Goal: Transaction & Acquisition: Download file/media

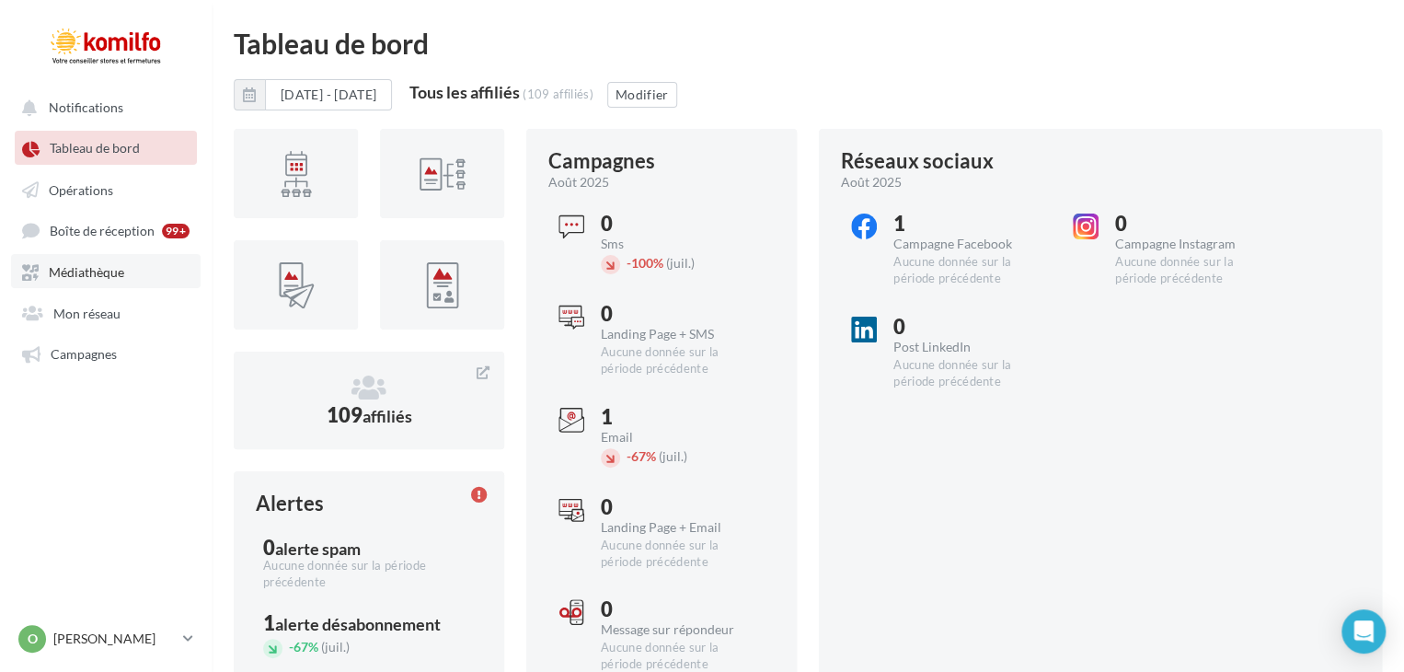
click at [129, 278] on link "Médiathèque" at bounding box center [106, 270] width 190 height 33
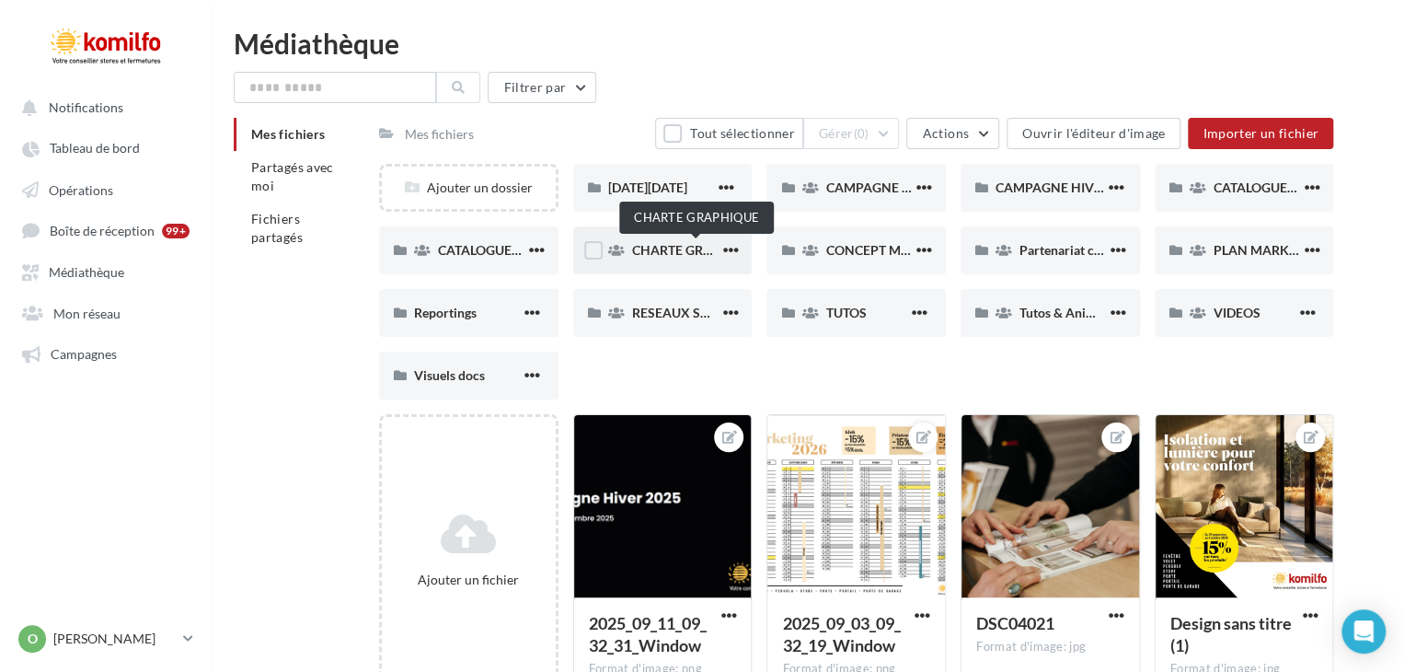
click at [666, 254] on span "CHARTE GRAPHIQUE" at bounding box center [696, 250] width 129 height 16
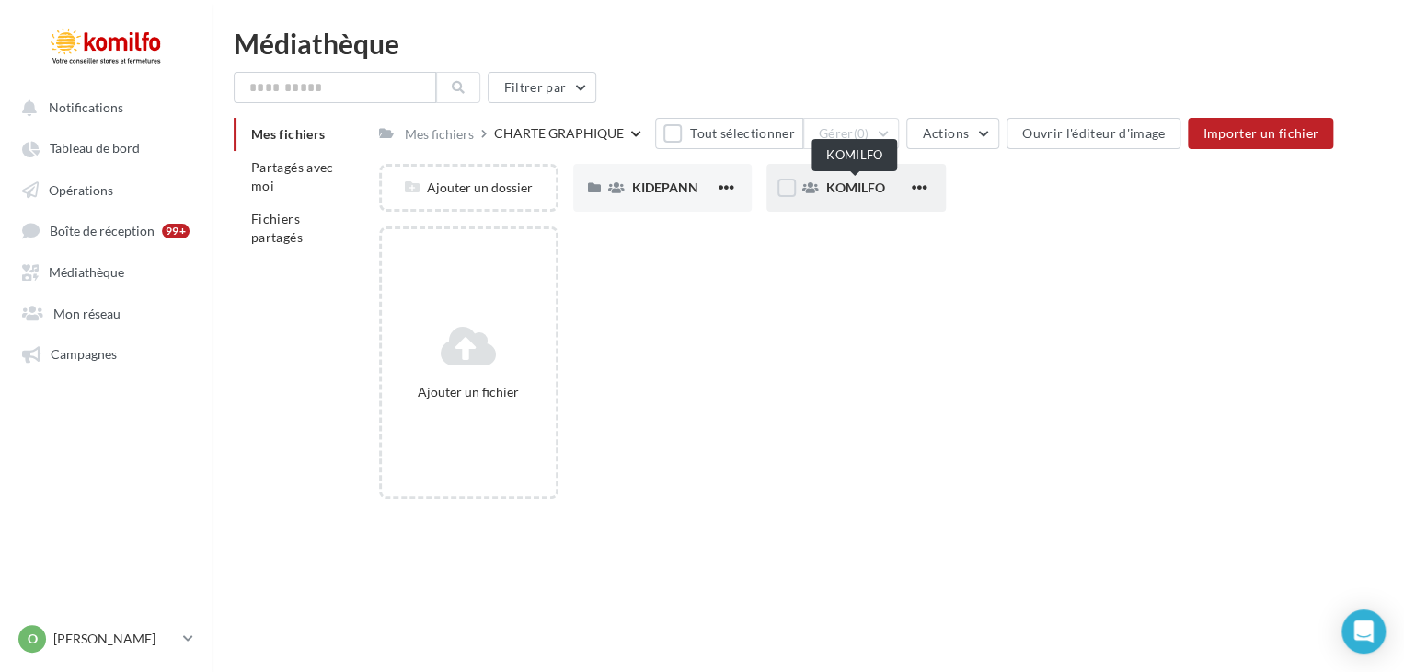
click at [834, 190] on span "KOMILFO" at bounding box center [854, 187] width 59 height 16
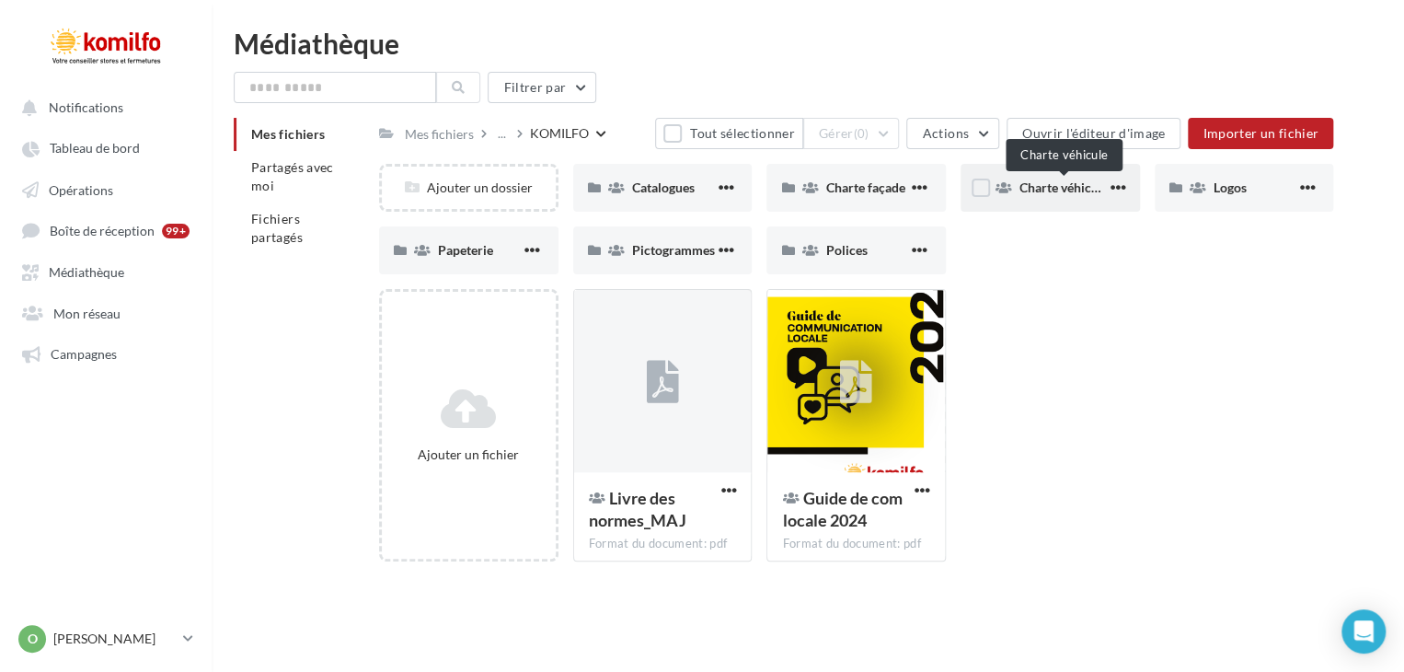
click at [1062, 183] on span "Charte véhicule" at bounding box center [1063, 187] width 89 height 16
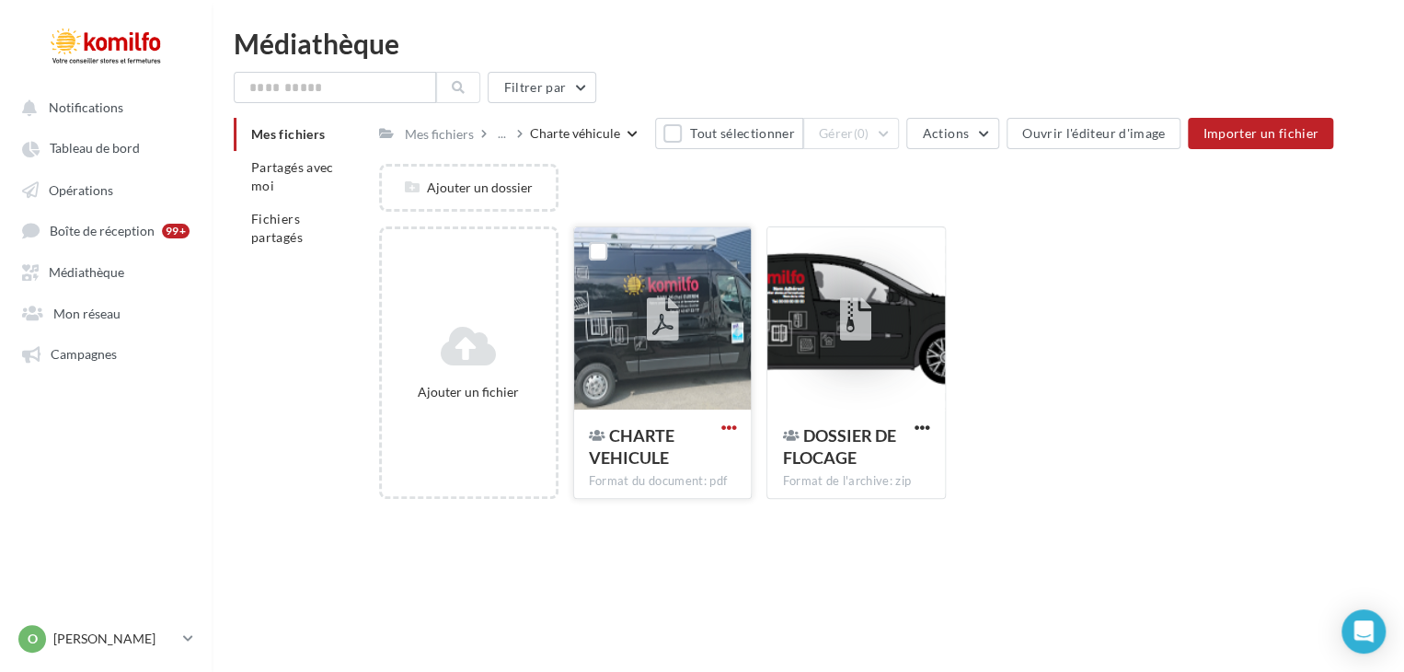
click at [729, 429] on span "button" at bounding box center [728, 428] width 16 height 16
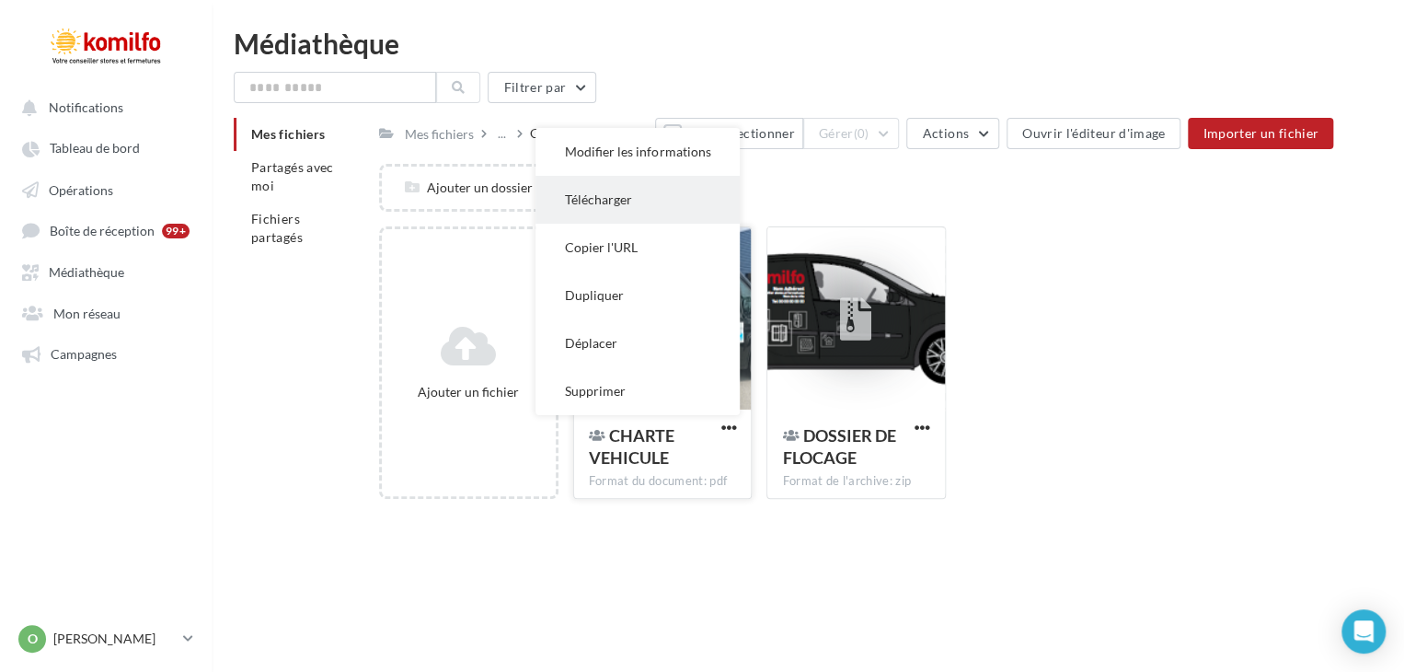
click at [621, 200] on button "Télécharger" at bounding box center [637, 200] width 204 height 48
